Goal: Information Seeking & Learning: Find specific fact

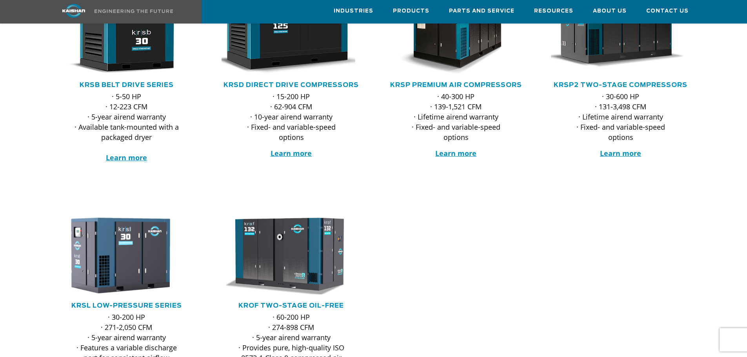
scroll to position [196, 0]
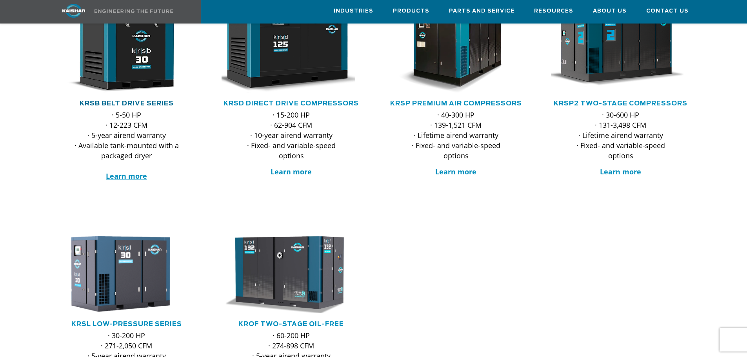
click at [121, 100] on link "KRSB Belt Drive Series" at bounding box center [127, 103] width 94 height 6
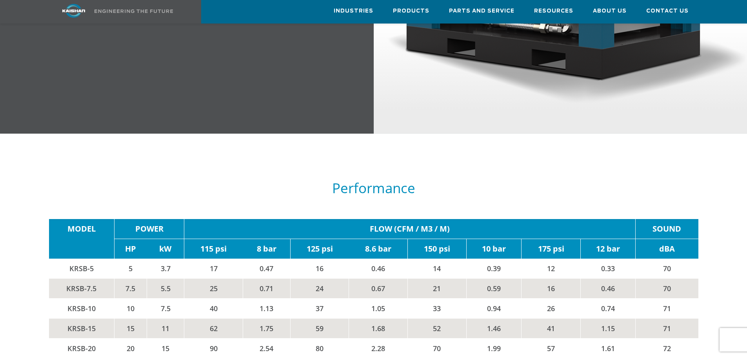
scroll to position [1293, 0]
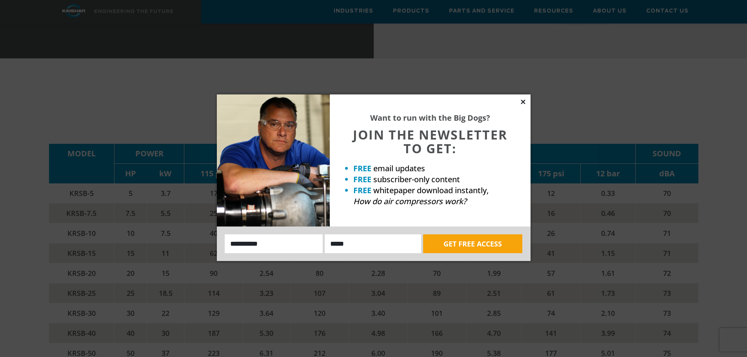
click at [522, 102] on icon at bounding box center [523, 102] width 4 height 4
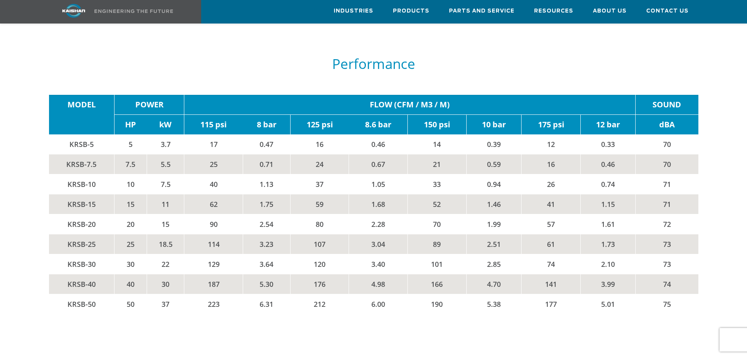
scroll to position [1333, 0]
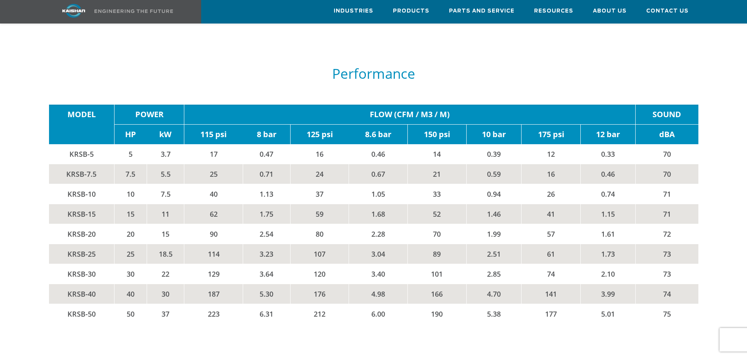
click at [86, 144] on td "KRSB-5" at bounding box center [81, 154] width 65 height 20
drag, startPoint x: 96, startPoint y: 143, endPoint x: 62, endPoint y: 141, distance: 34.2
click at [62, 144] on td "KRSB-5" at bounding box center [81, 154] width 65 height 20
copy td "KRSB-5"
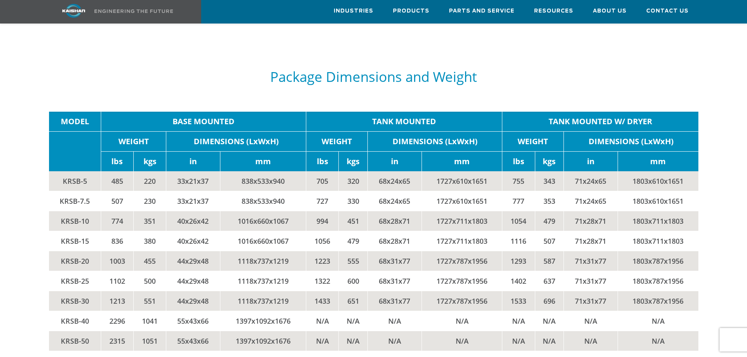
scroll to position [1646, 0]
